Goal: Task Accomplishment & Management: Manage account settings

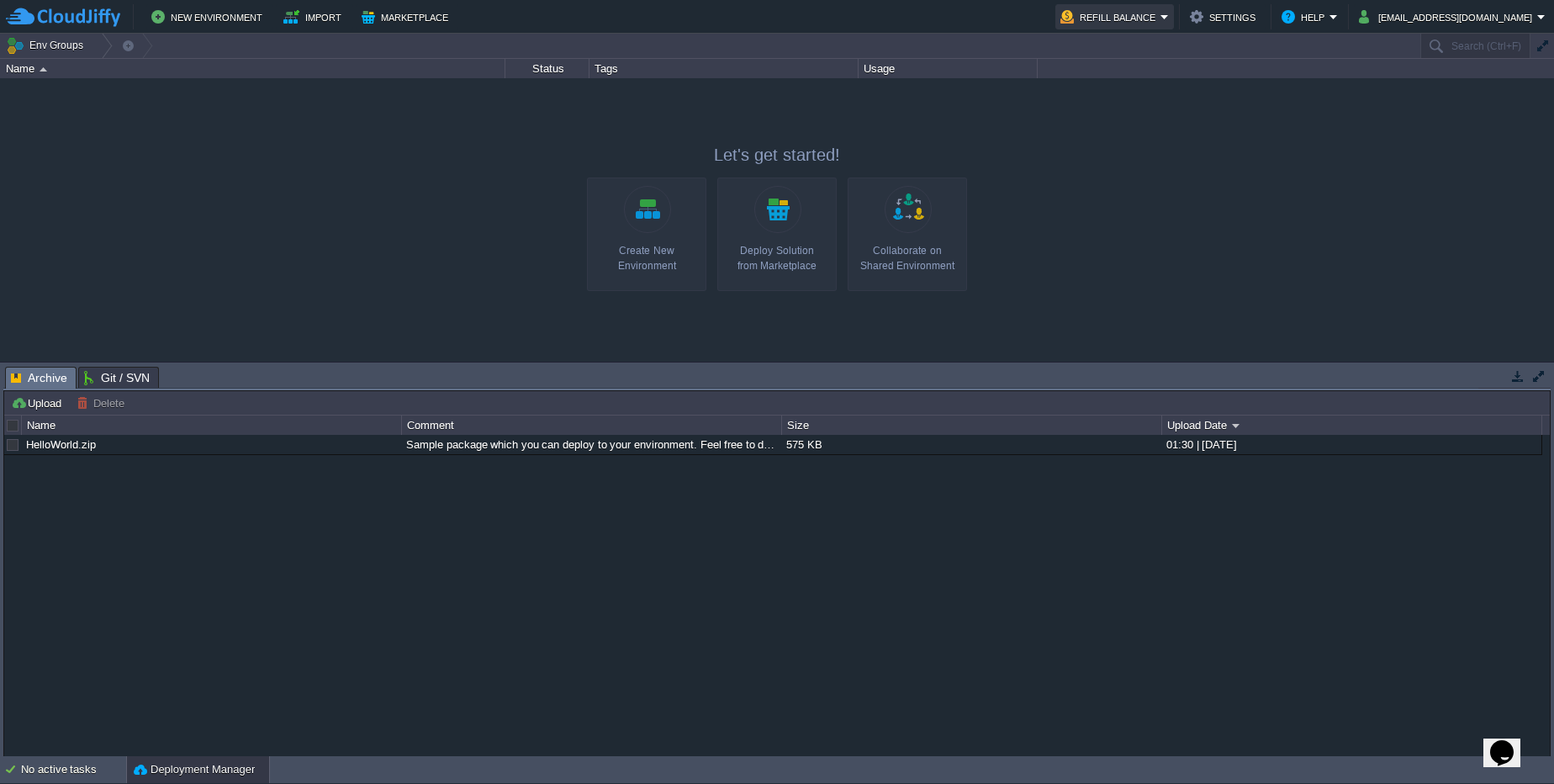
click at [1140, 22] on button "Refill Balance" at bounding box center [1111, 16] width 100 height 20
click at [1138, 73] on span "Quotas & Pricing" at bounding box center [1154, 68] width 82 height 12
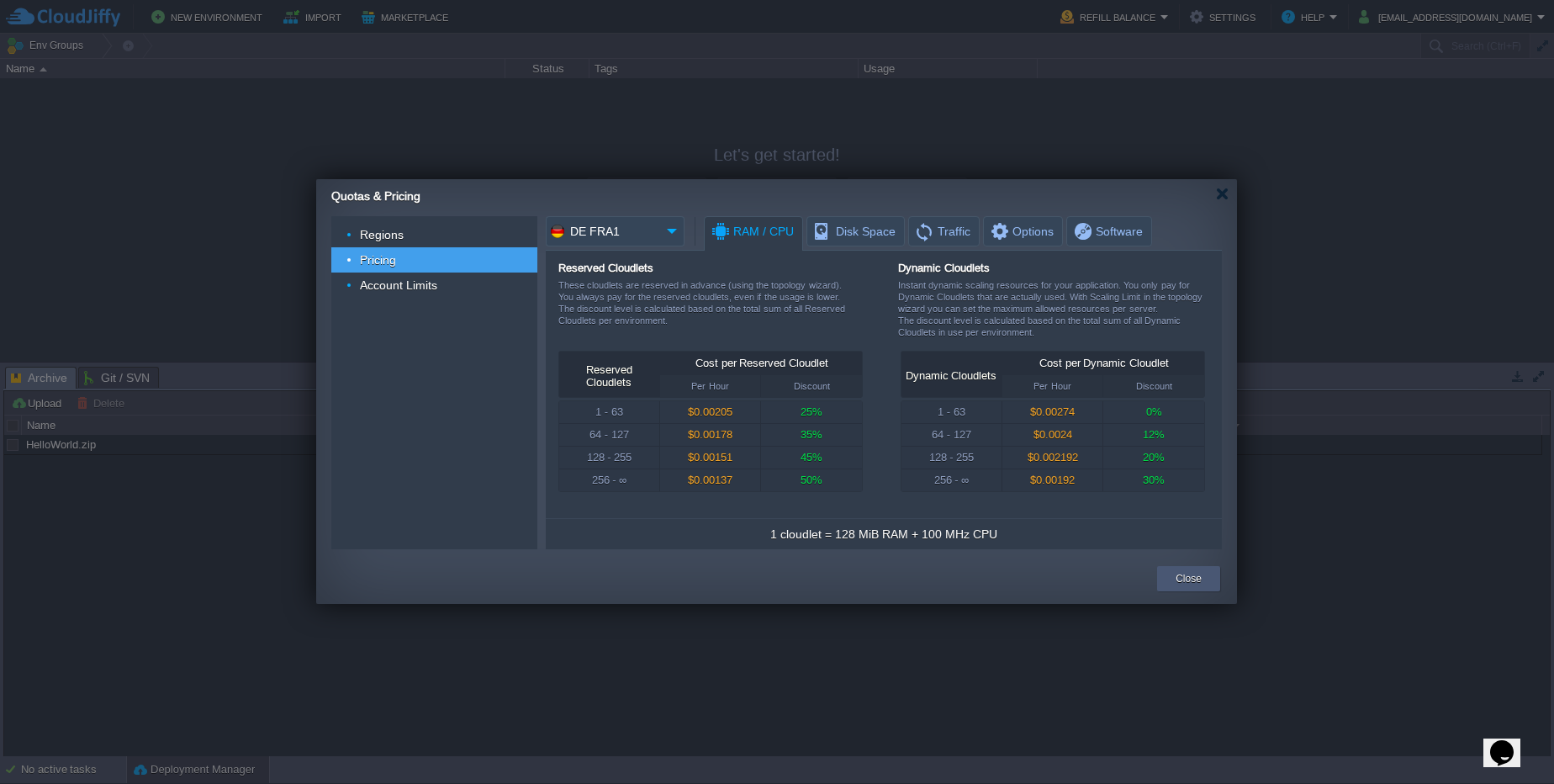
click at [1186, 573] on button "Close" at bounding box center [1189, 579] width 27 height 17
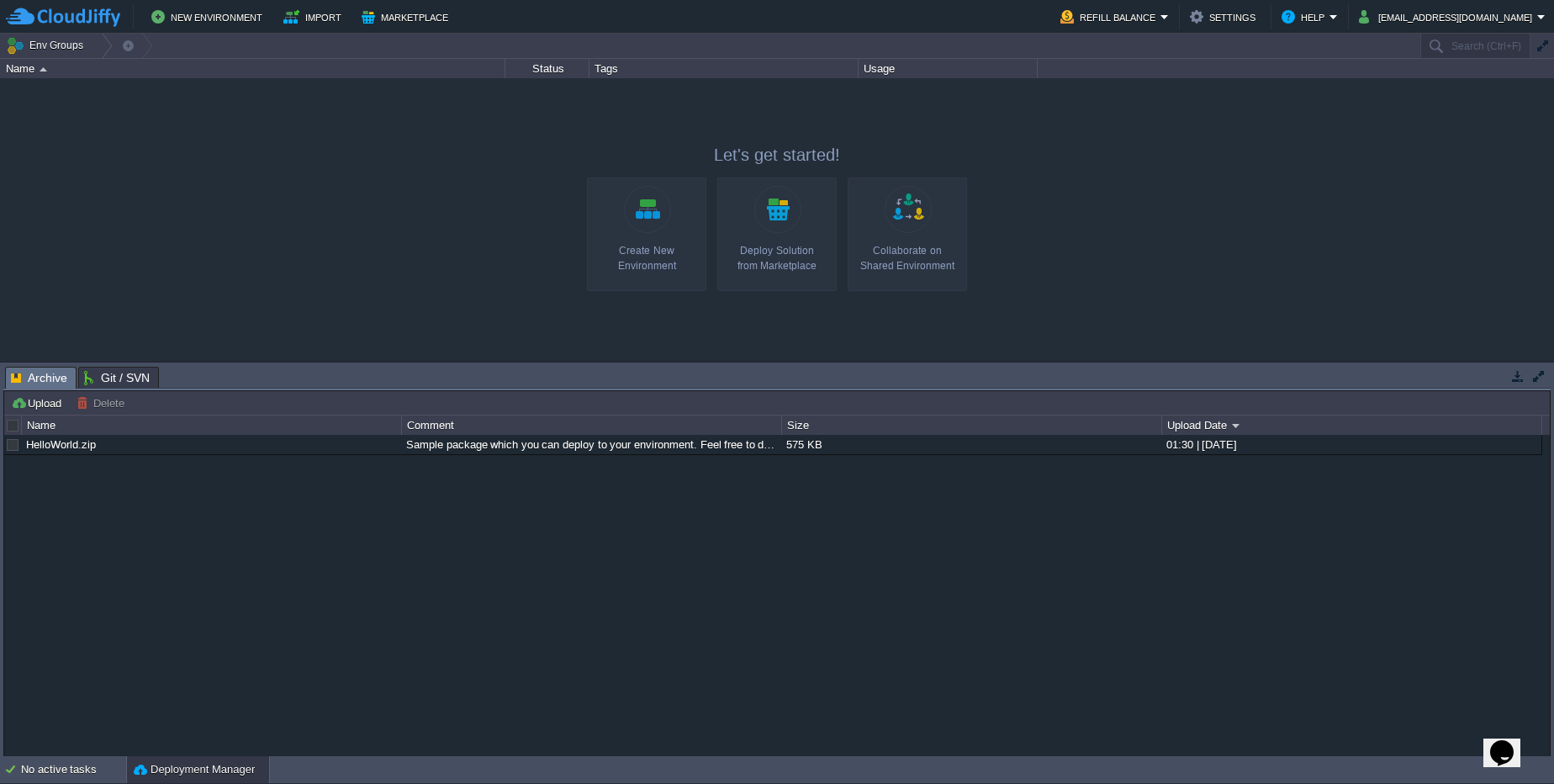
click at [669, 222] on link "Create New Environment" at bounding box center [647, 234] width 119 height 114
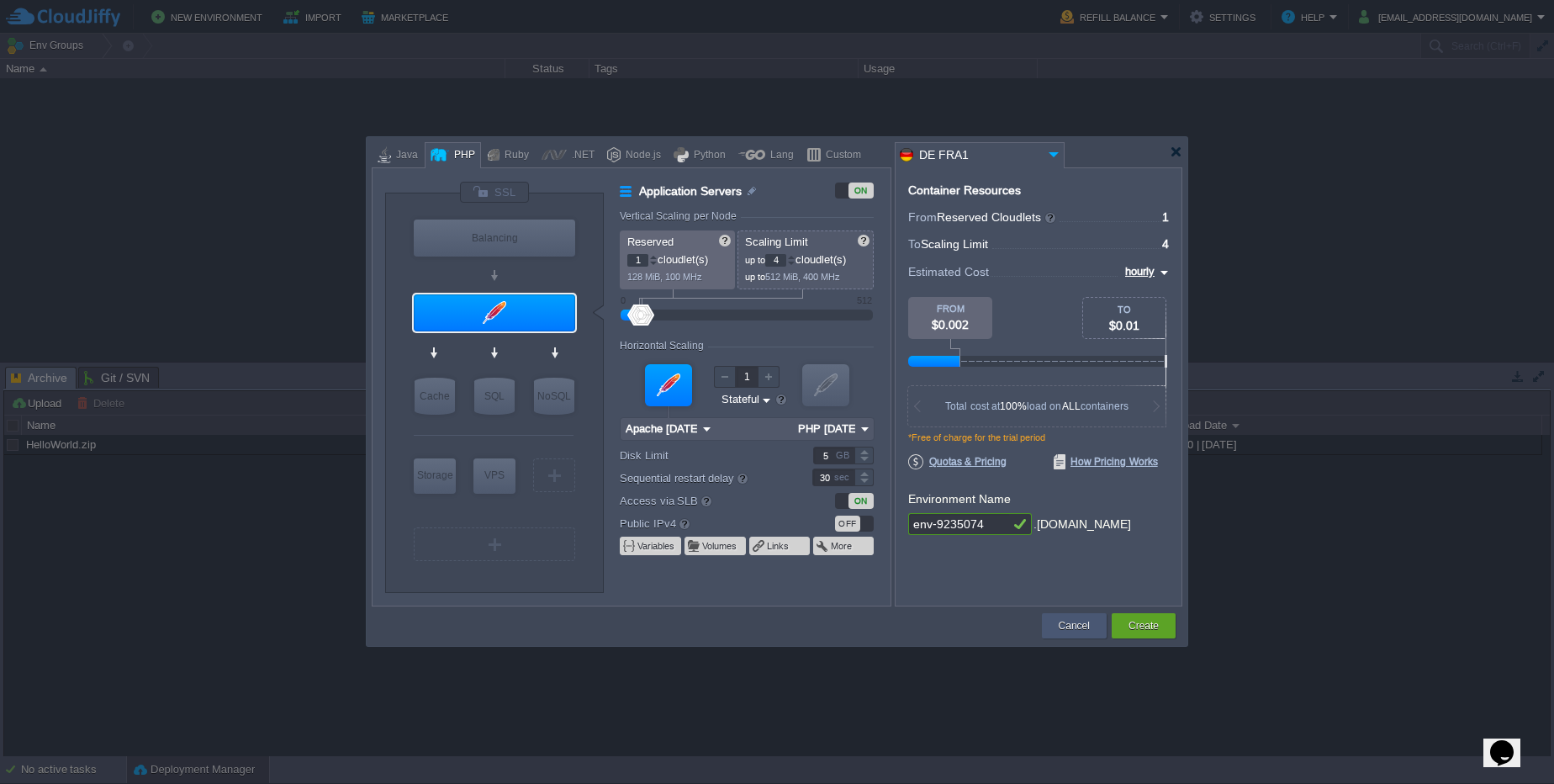
click at [1076, 615] on div "Cancel" at bounding box center [1075, 625] width 40 height 26
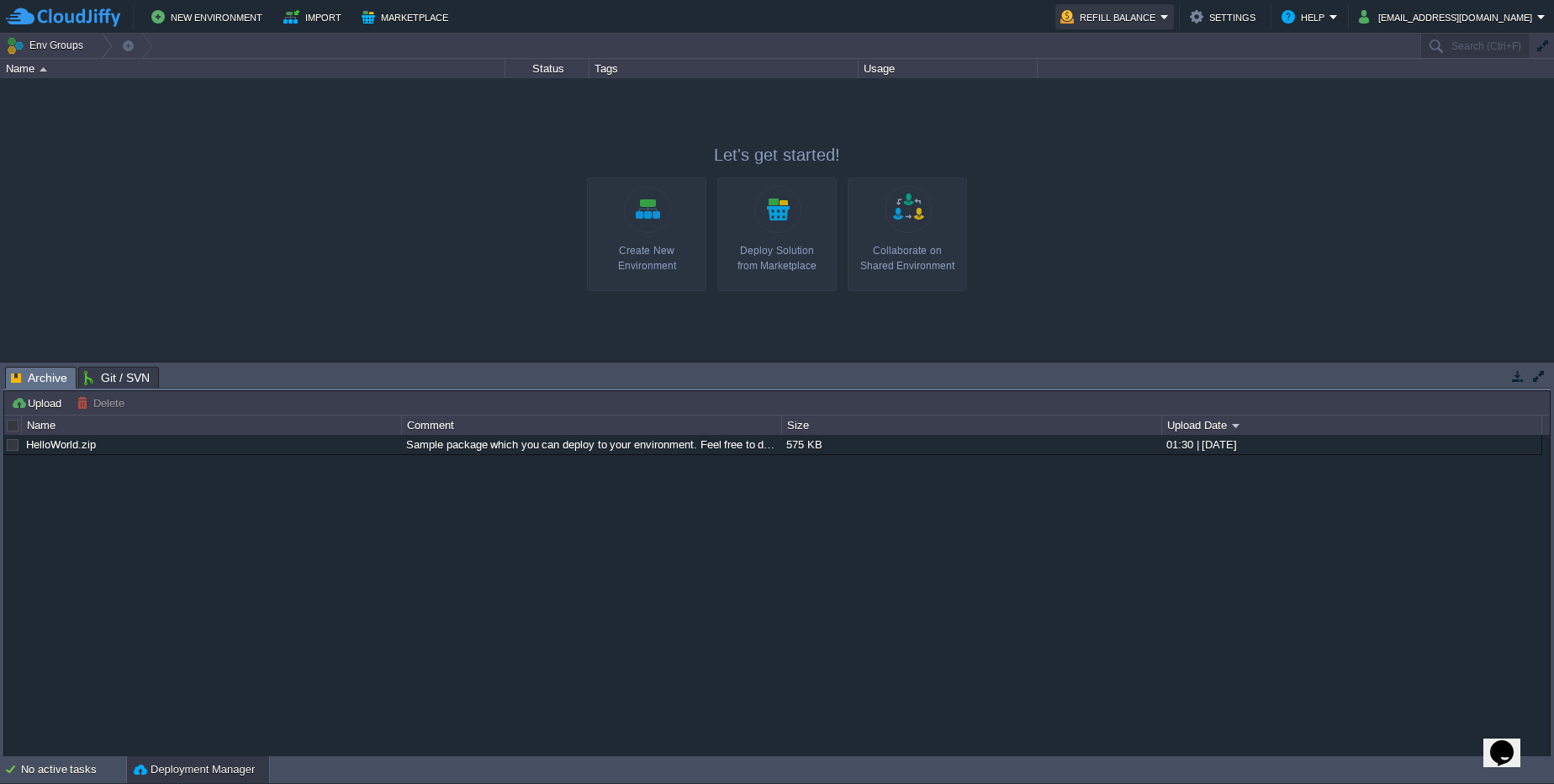
click at [1161, 20] on button "Refill Balance" at bounding box center [1111, 16] width 100 height 20
click at [1183, 79] on li "Quotas & Pricing" at bounding box center [1152, 68] width 124 height 20
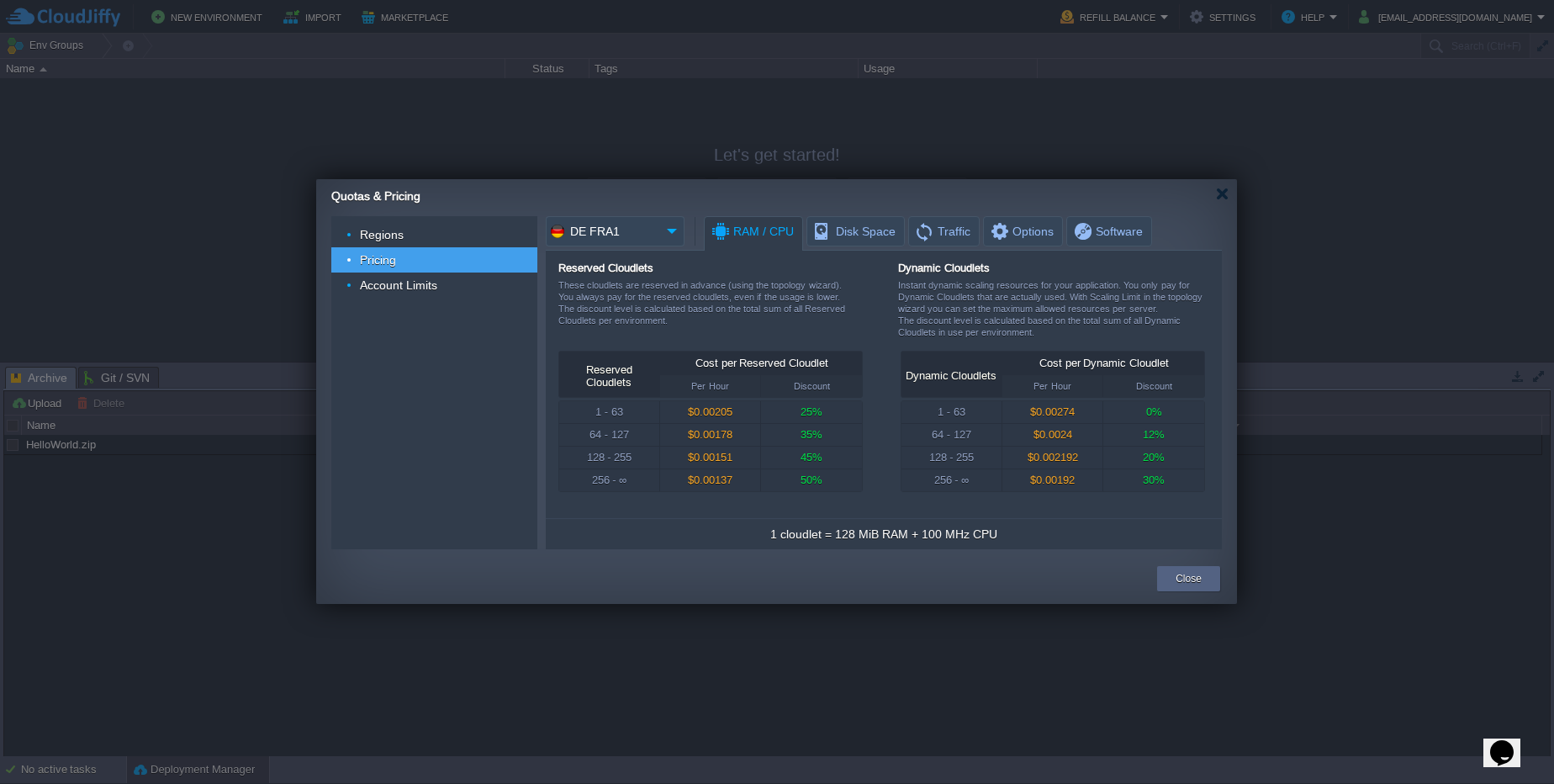
click at [666, 228] on img at bounding box center [672, 231] width 25 height 30
click at [680, 306] on div "US West1" at bounding box center [670, 315] width 200 height 19
type input "US West1"
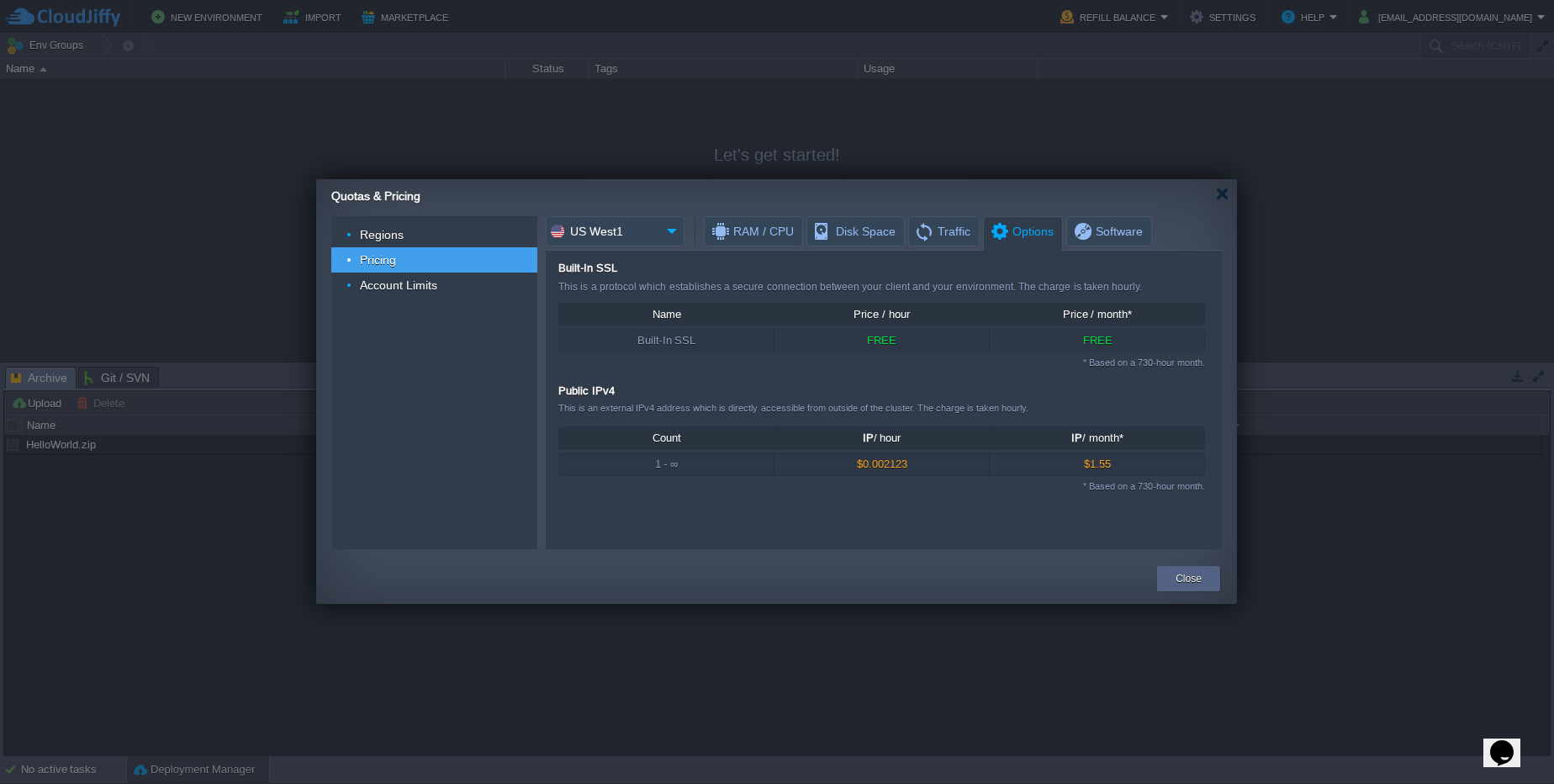
click at [1020, 233] on span "Options" at bounding box center [1021, 231] width 64 height 29
click at [387, 296] on div "Account Limits" at bounding box center [435, 285] width 206 height 26
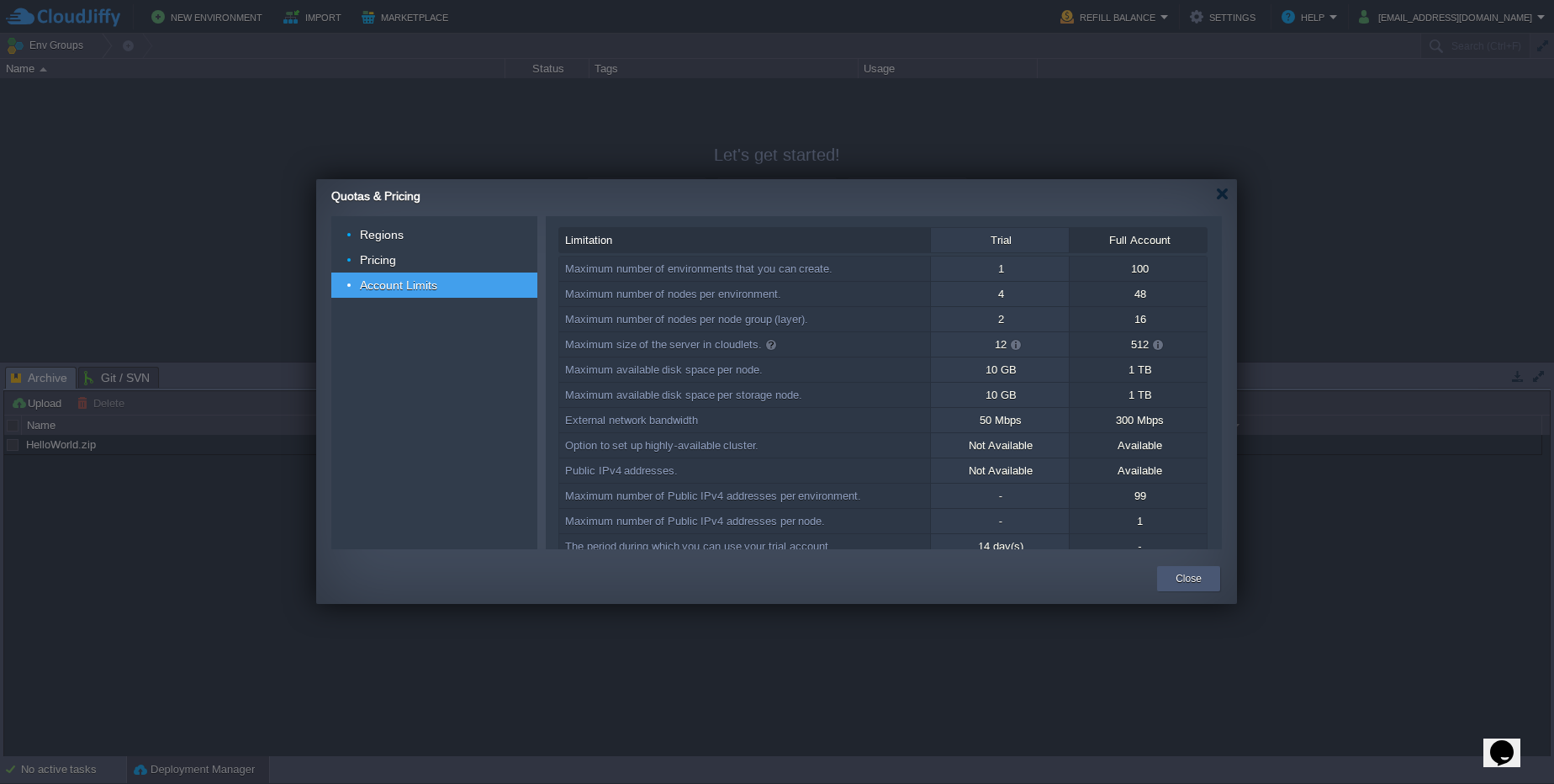
click at [1176, 578] on button "Close" at bounding box center [1189, 579] width 27 height 17
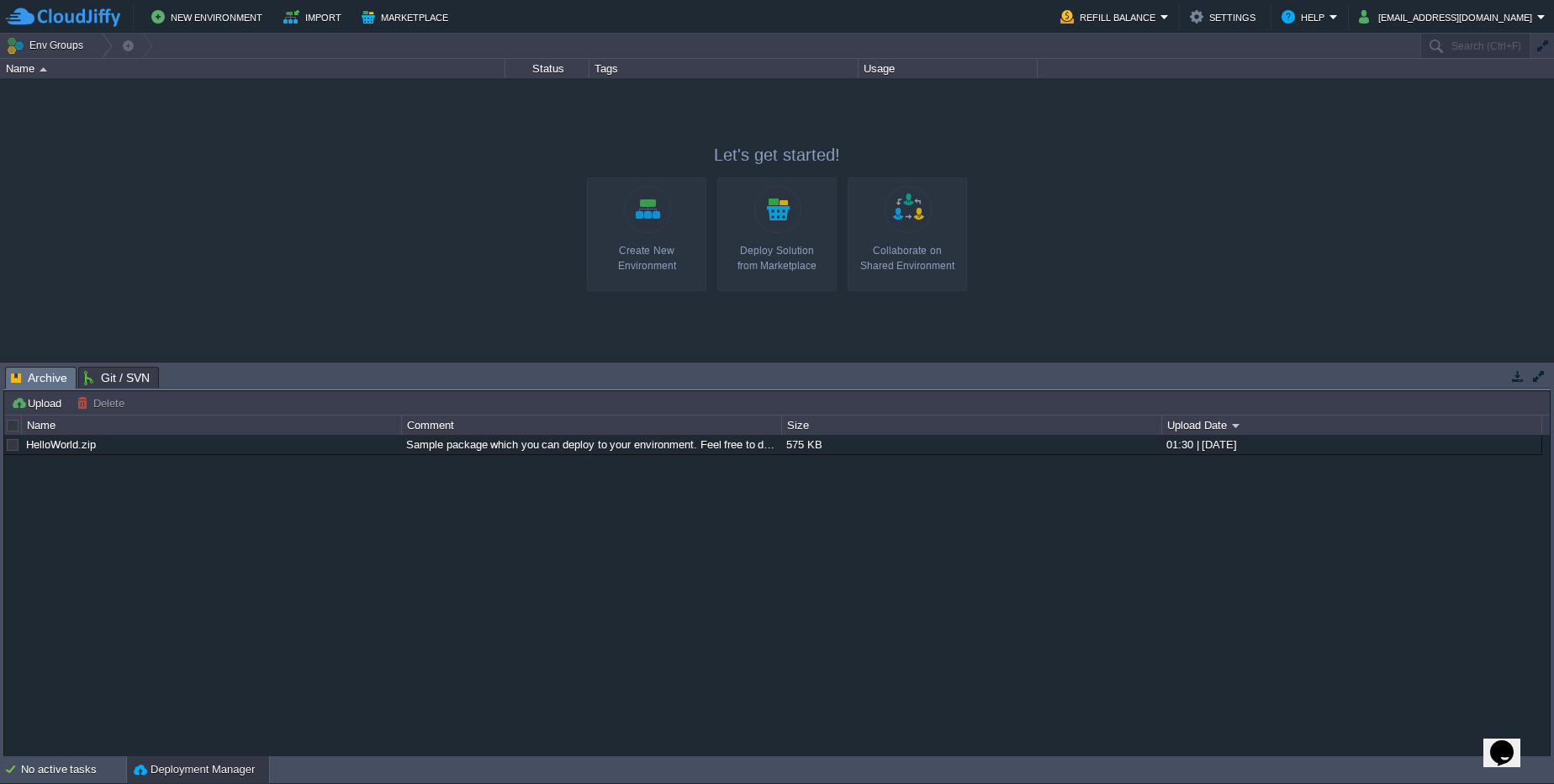
click at [665, 264] on div "Create New Environment" at bounding box center [646, 258] width 109 height 30
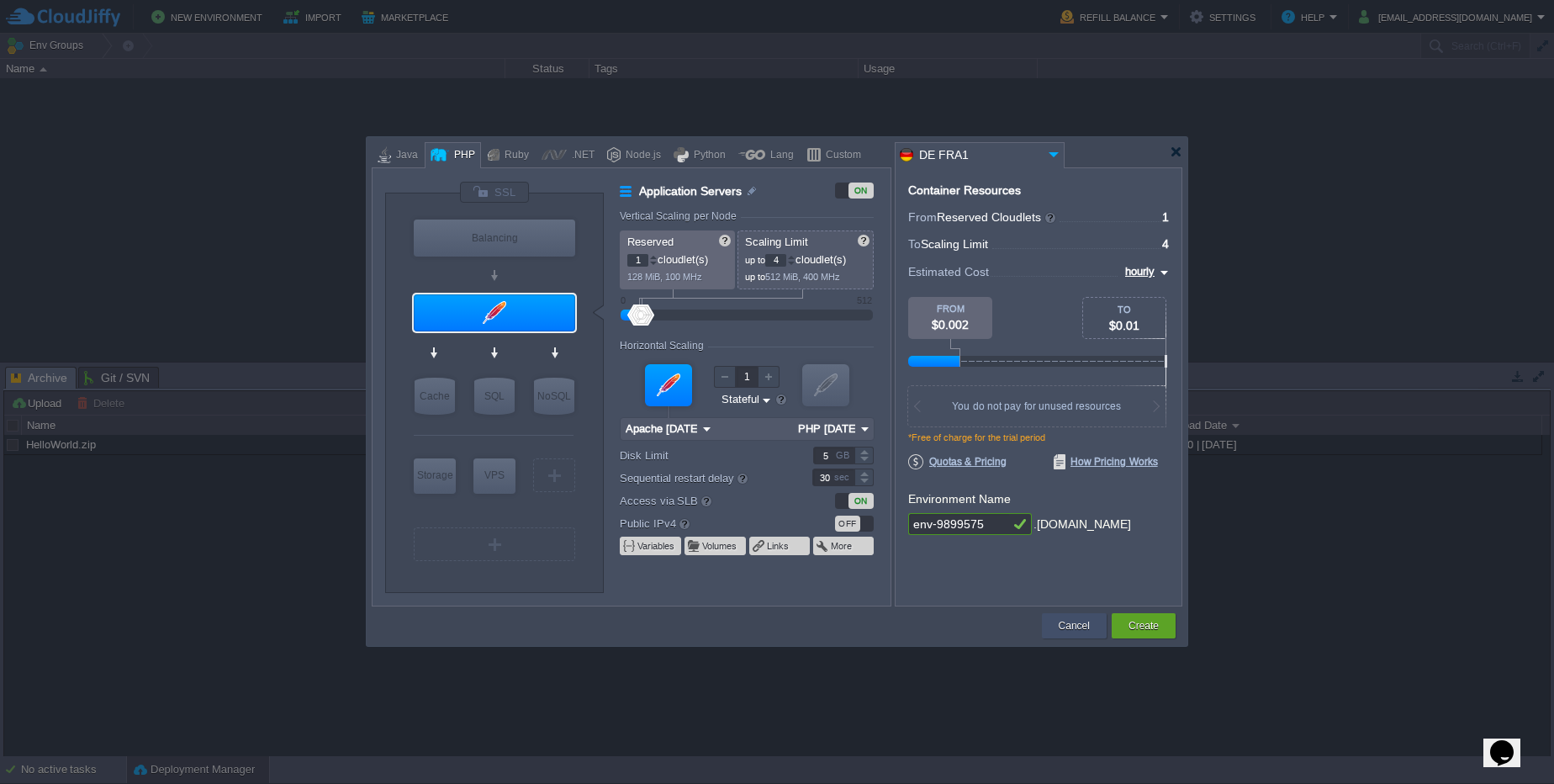
click at [1084, 631] on button "Cancel" at bounding box center [1074, 626] width 31 height 17
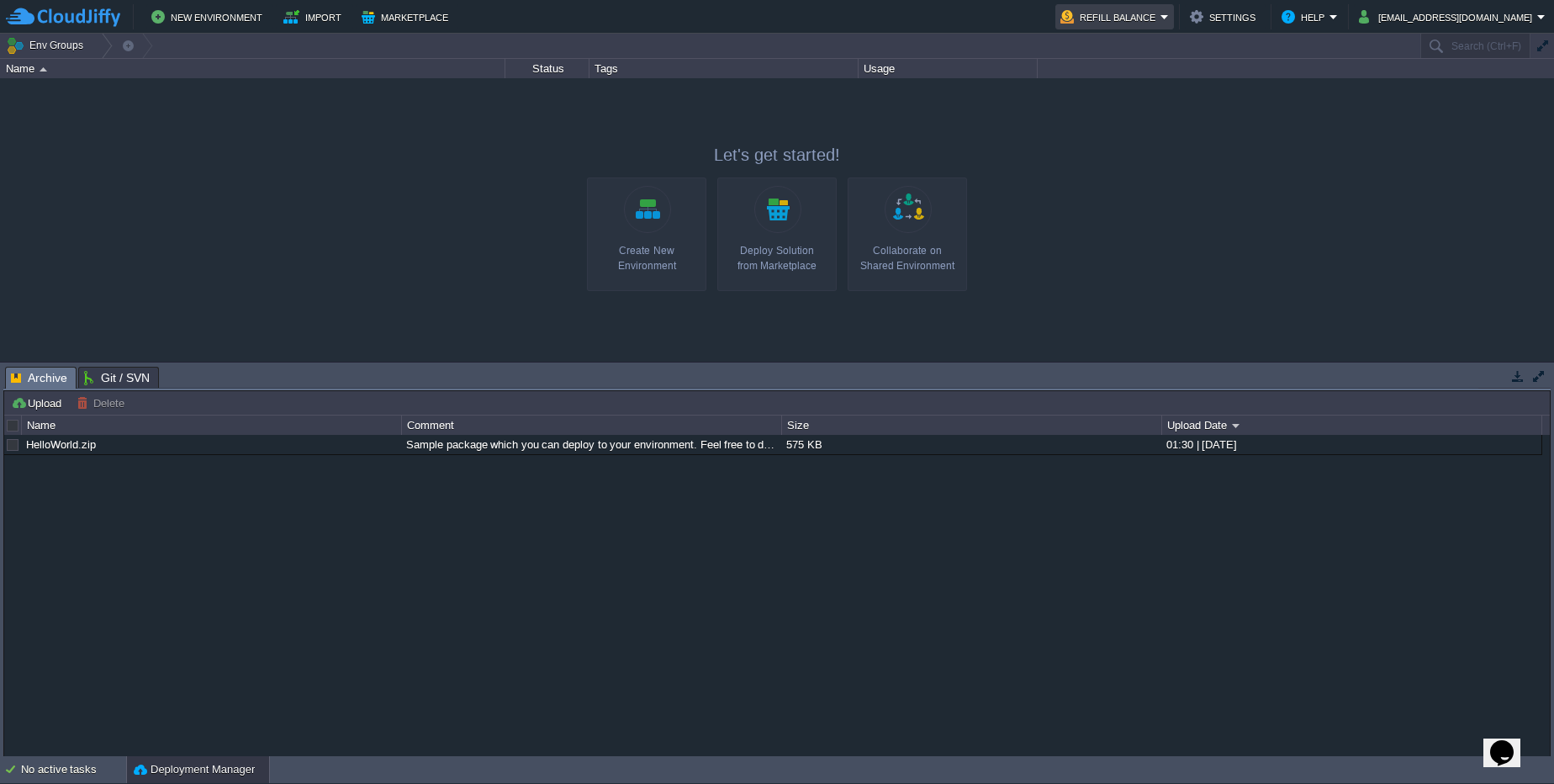
click at [1161, 22] on button "Refill Balance" at bounding box center [1111, 16] width 100 height 20
click at [1125, 195] on div at bounding box center [777, 220] width 1554 height 283
